Goal: Find specific page/section: Find specific page/section

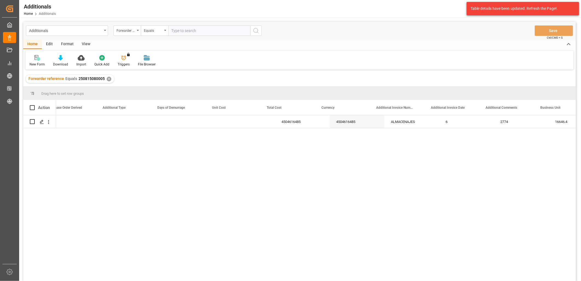
scroll to position [0, 288]
click at [108, 78] on div "✕" at bounding box center [109, 79] width 5 height 5
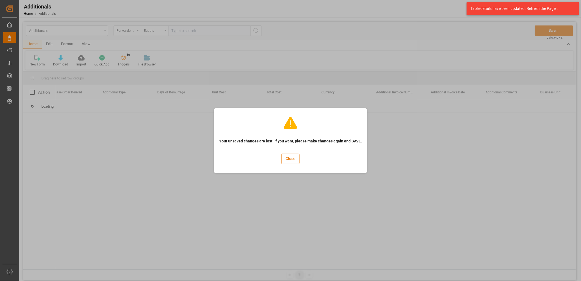
click at [291, 160] on button "Close" at bounding box center [290, 158] width 18 height 10
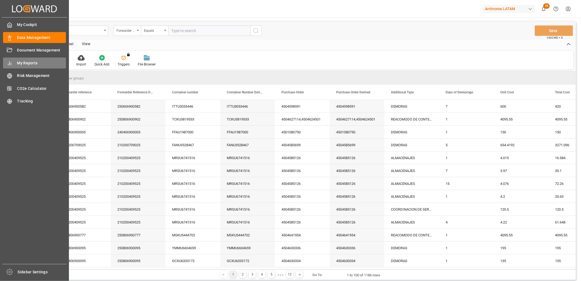
click at [31, 63] on span "My Reports" at bounding box center [41, 63] width 49 height 6
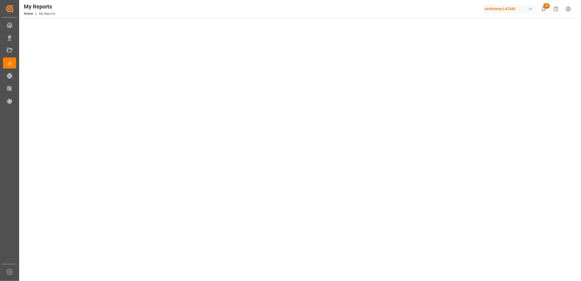
scroll to position [138, 0]
